Goal: Task Accomplishment & Management: Manage account settings

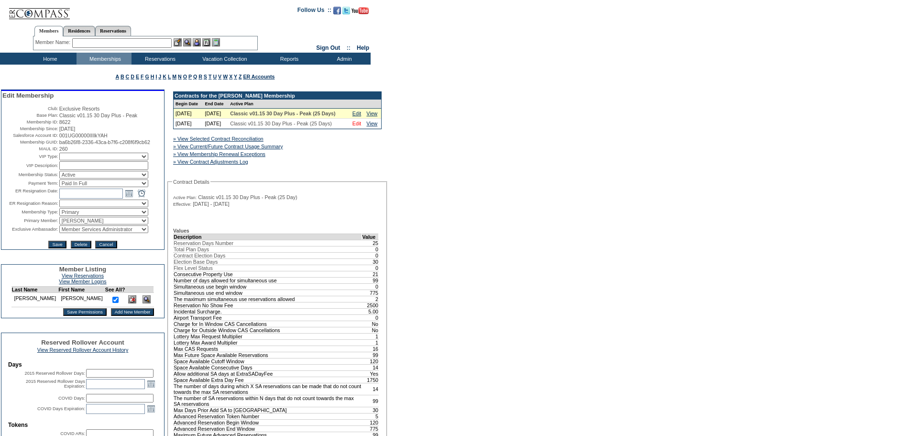
click at [357, 126] on link "Edit" at bounding box center [356, 124] width 9 height 6
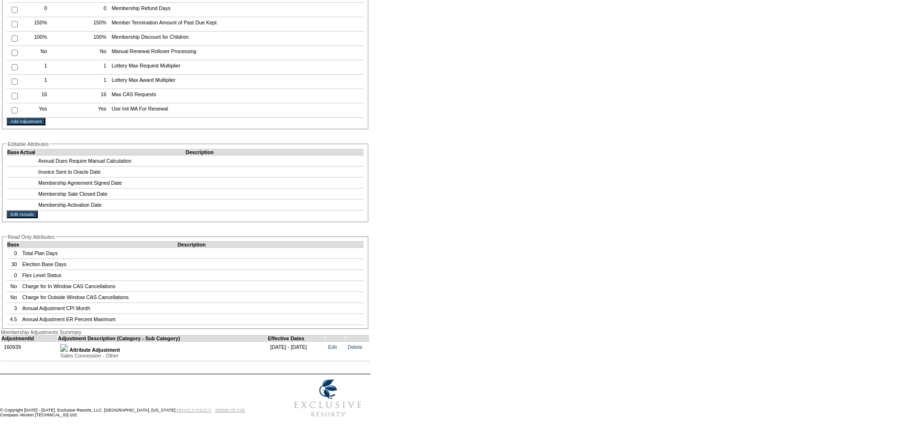
scroll to position [1710, 0]
click at [68, 344] on img at bounding box center [64, 348] width 8 height 8
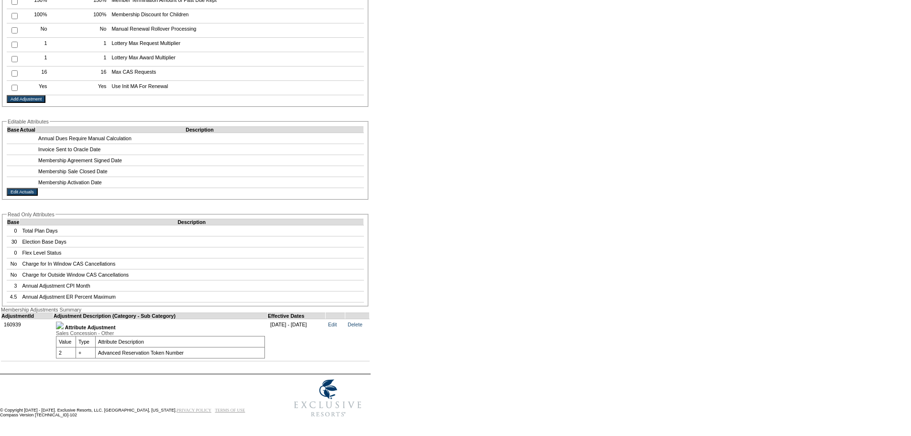
click at [64, 329] on img at bounding box center [60, 325] width 8 height 8
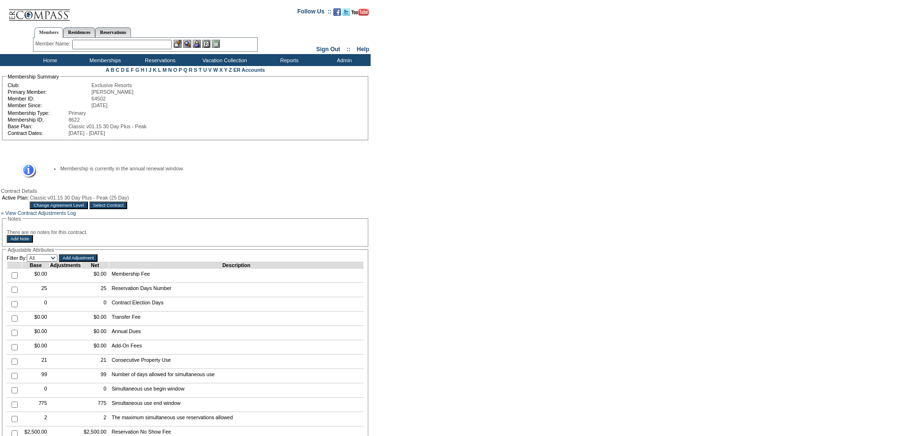
scroll to position [0, 0]
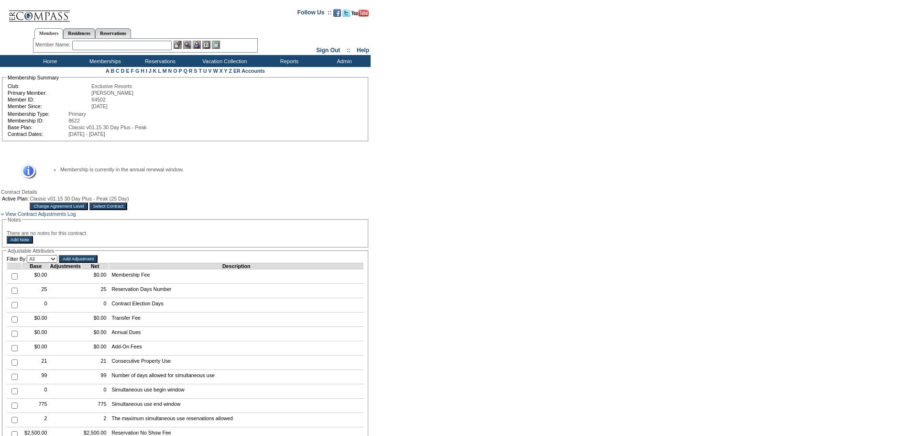
click at [49, 62] on td "Home" at bounding box center [49, 61] width 55 height 12
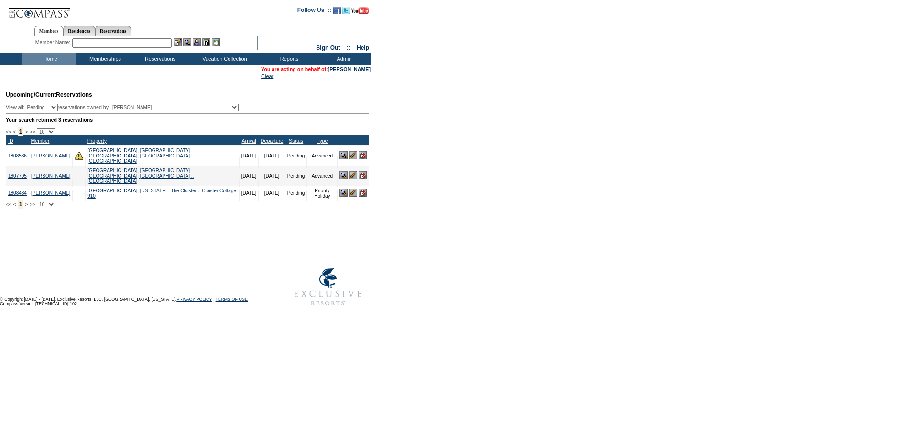
click at [355, 73] on table "You are acting on behalf of: [PERSON_NAME] Clear" at bounding box center [315, 73] width 111 height 14
click at [357, 69] on link "[PERSON_NAME]" at bounding box center [349, 69] width 43 height 6
